Goal: Find specific page/section: Find specific page/section

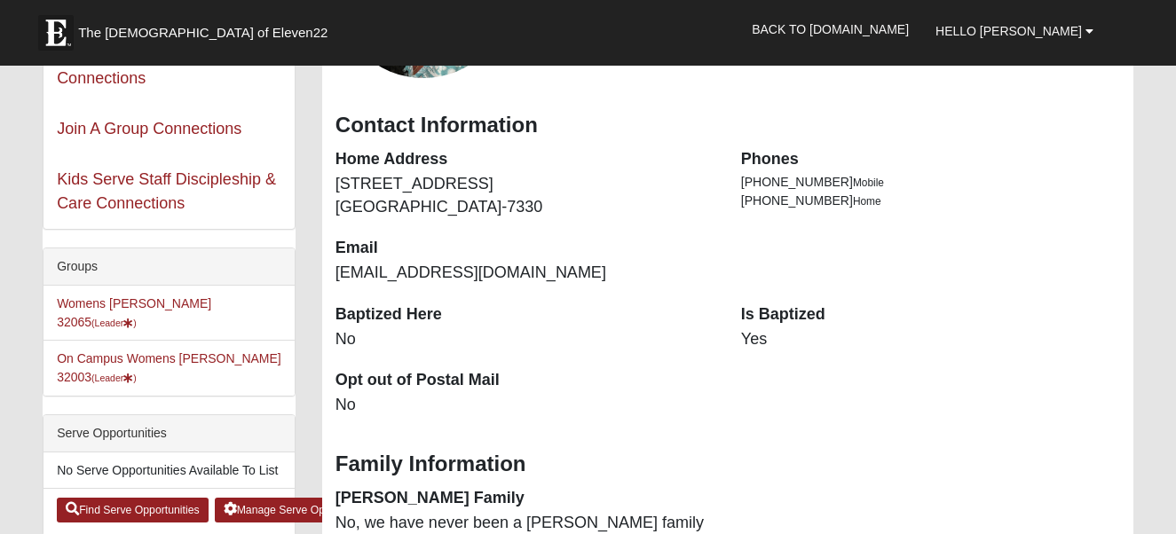
scroll to position [331, 0]
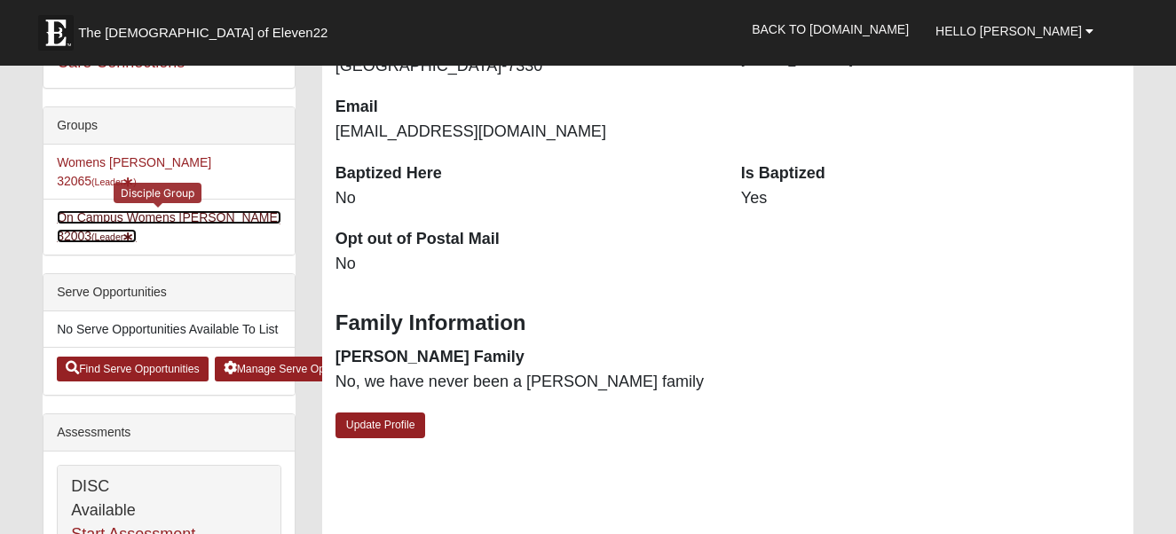
click at [141, 210] on link "On Campus Womens Winters 32003 (Leader )" at bounding box center [169, 226] width 225 height 33
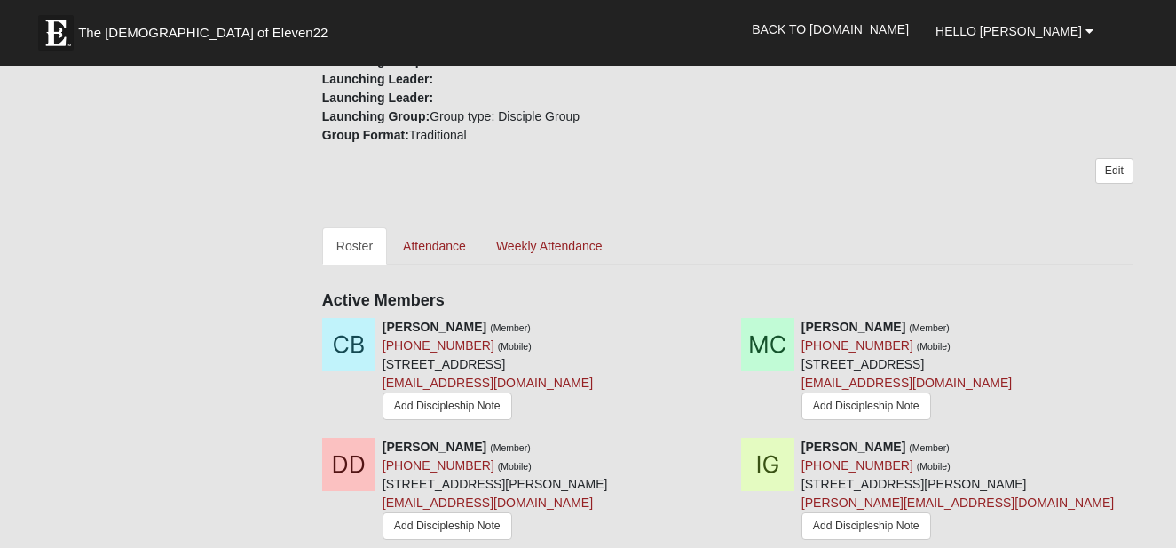
scroll to position [639, 0]
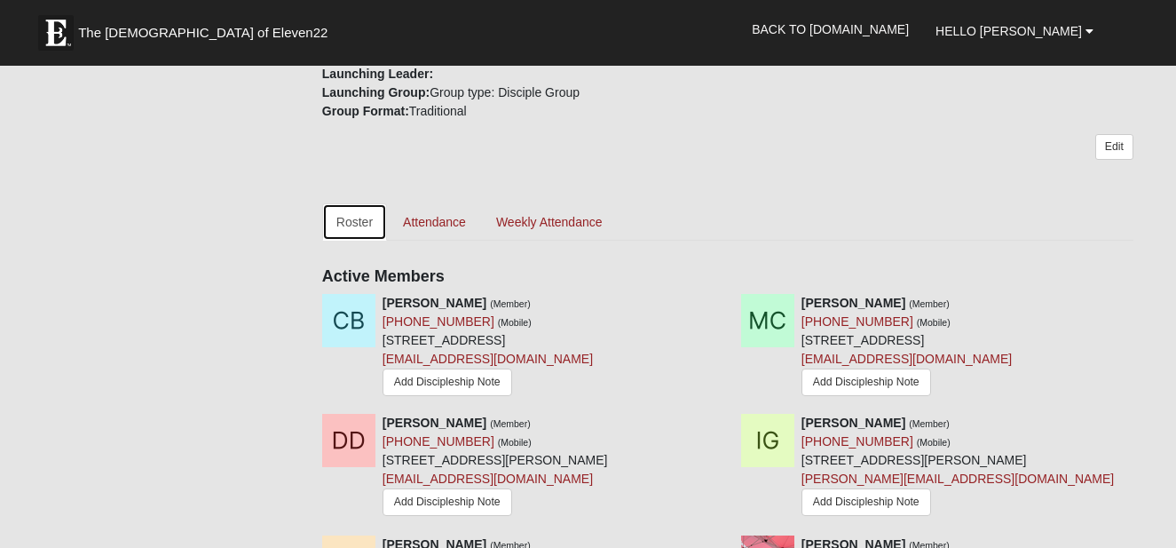
click at [359, 221] on link "Roster" at bounding box center [354, 221] width 65 height 37
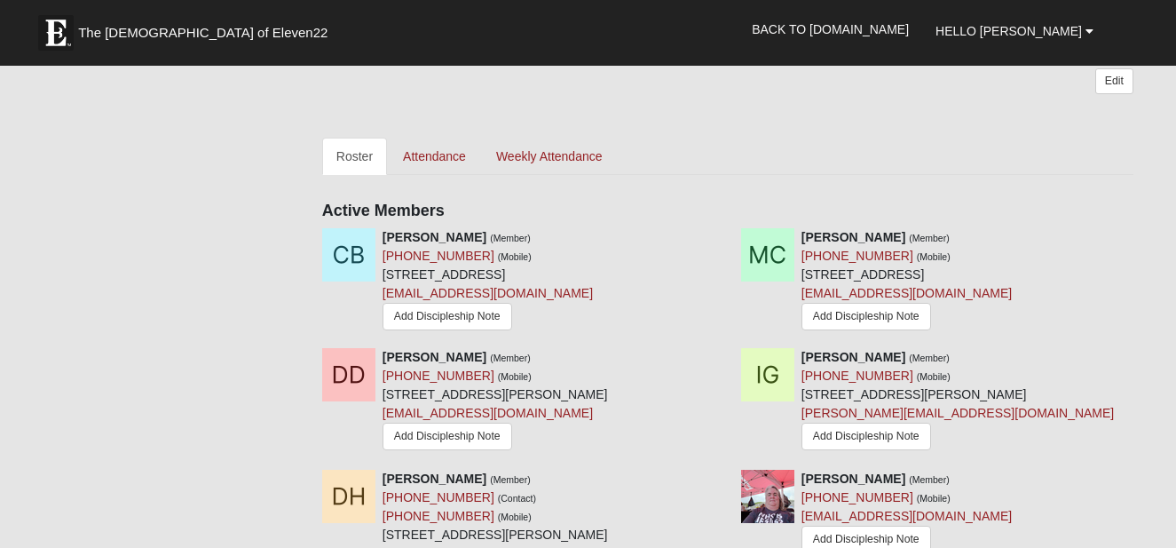
scroll to position [776, 0]
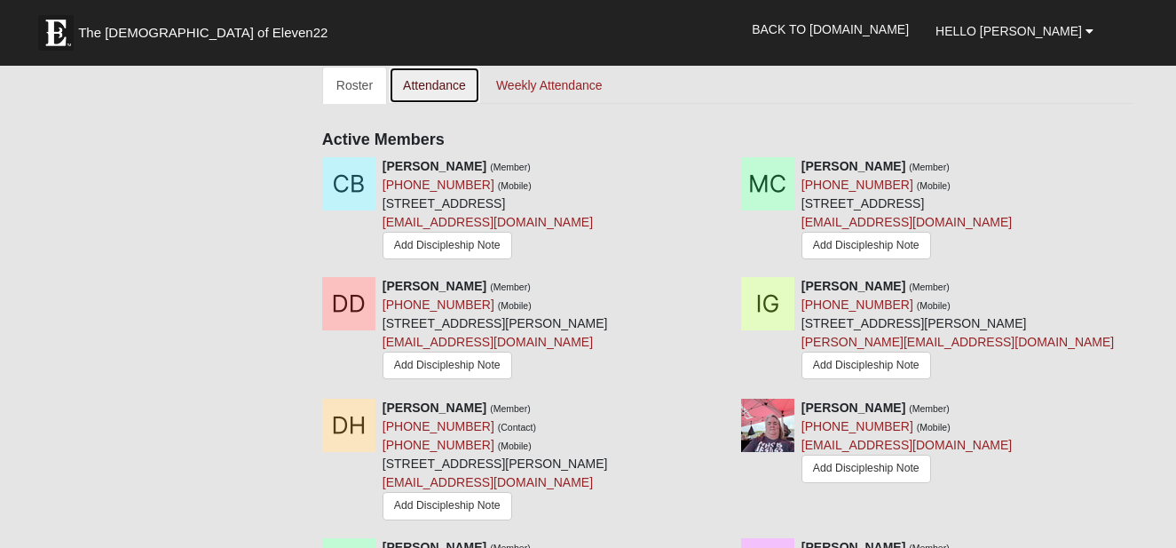
click at [451, 89] on link "Attendance" at bounding box center [434, 85] width 91 height 37
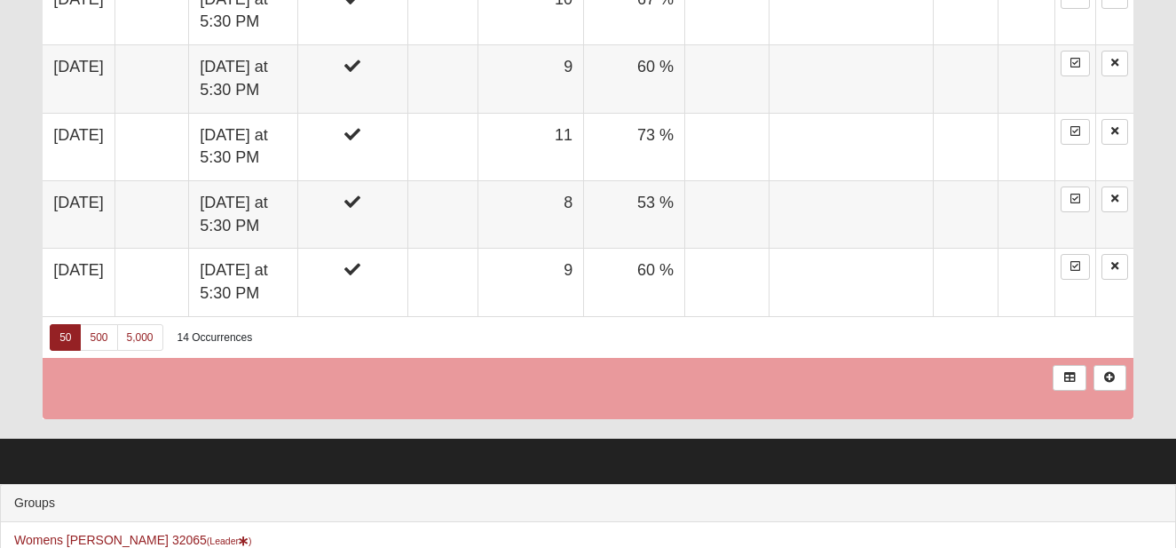
scroll to position [1846, 0]
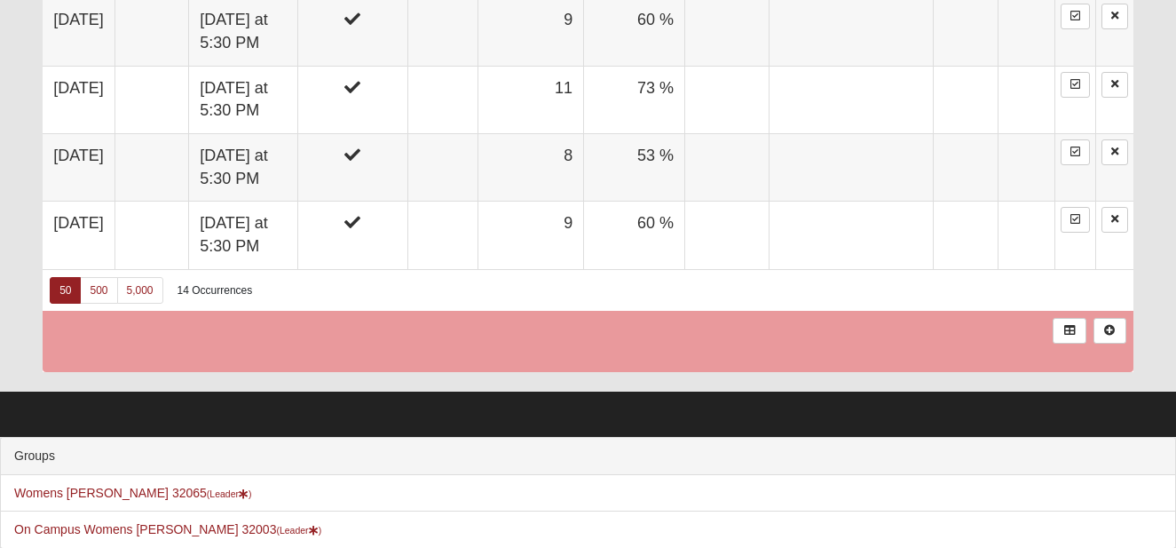
click at [209, 283] on div "14 Occurrences" at bounding box center [215, 290] width 75 height 15
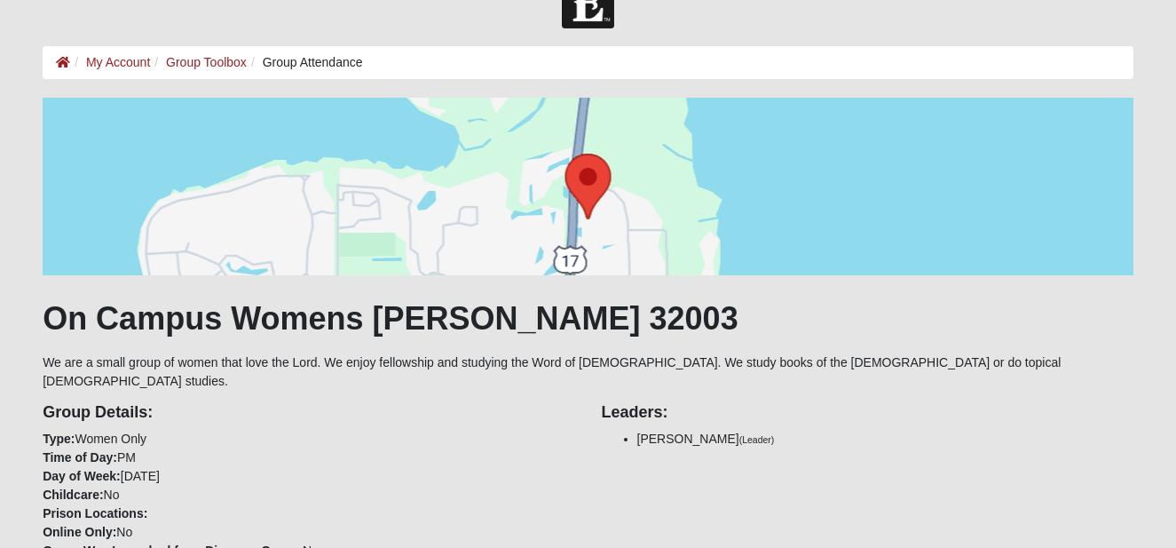
scroll to position [0, 0]
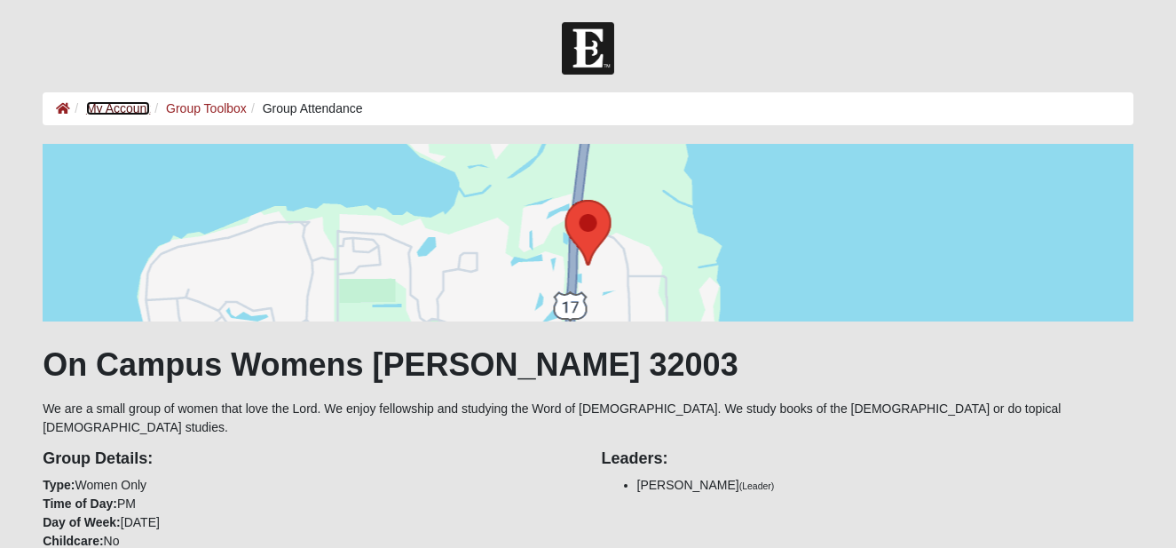
click at [108, 109] on link "My Account" at bounding box center [118, 108] width 64 height 14
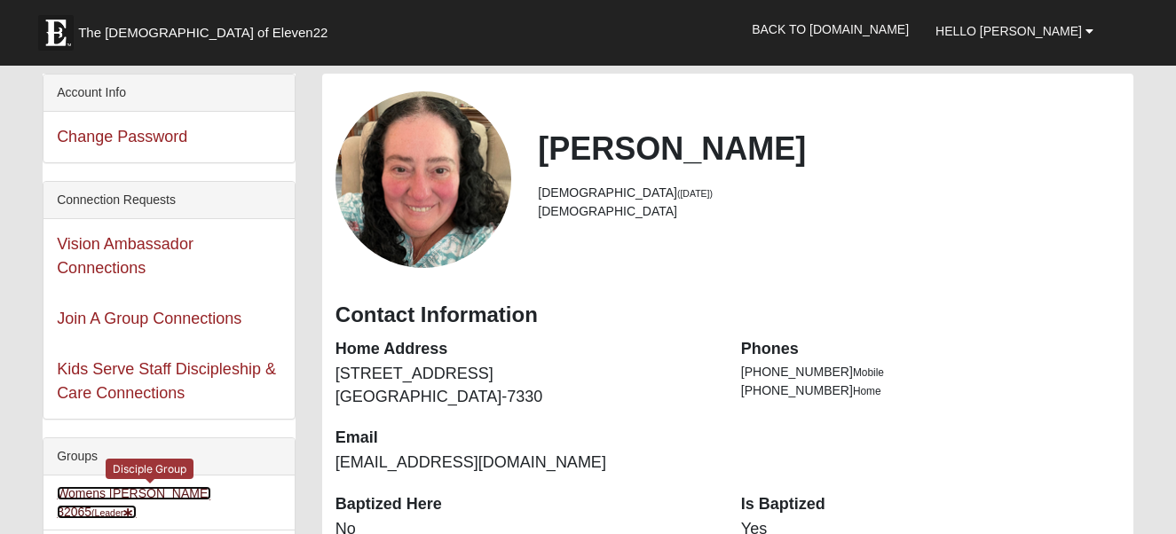
click at [142, 488] on link "Womens [PERSON_NAME] 32065 (Leader )" at bounding box center [134, 502] width 154 height 33
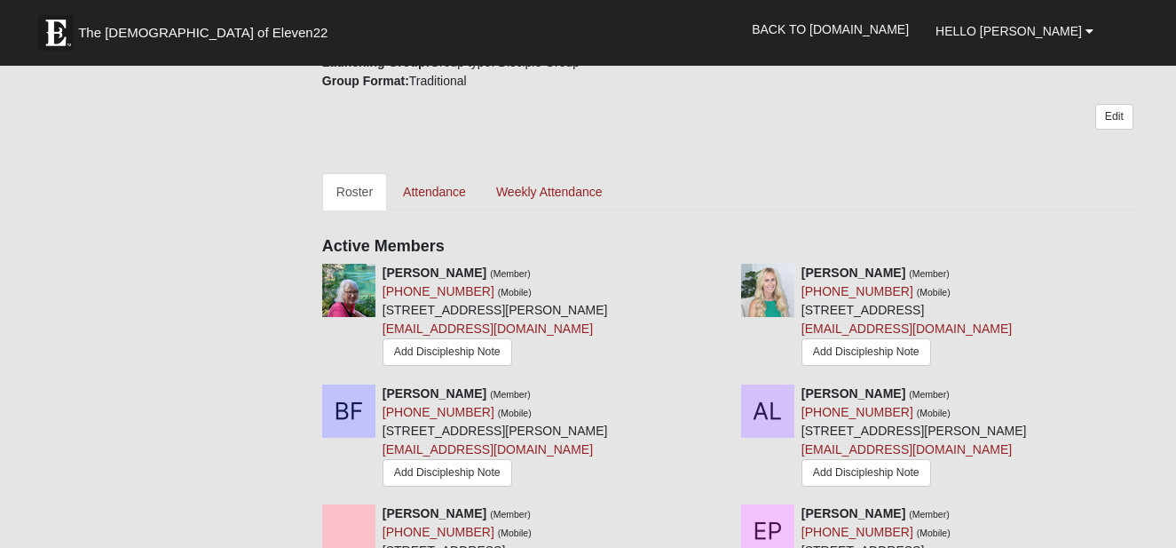
scroll to position [639, 0]
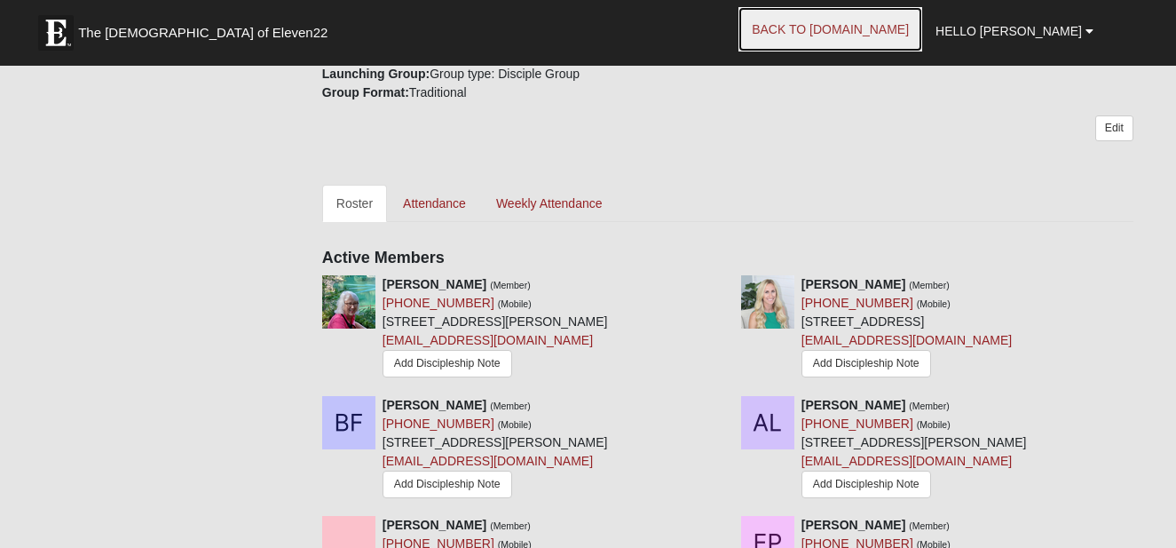
click at [868, 28] on link "Back to [DOMAIN_NAME]" at bounding box center [831, 29] width 184 height 44
